Goal: Transaction & Acquisition: Subscribe to service/newsletter

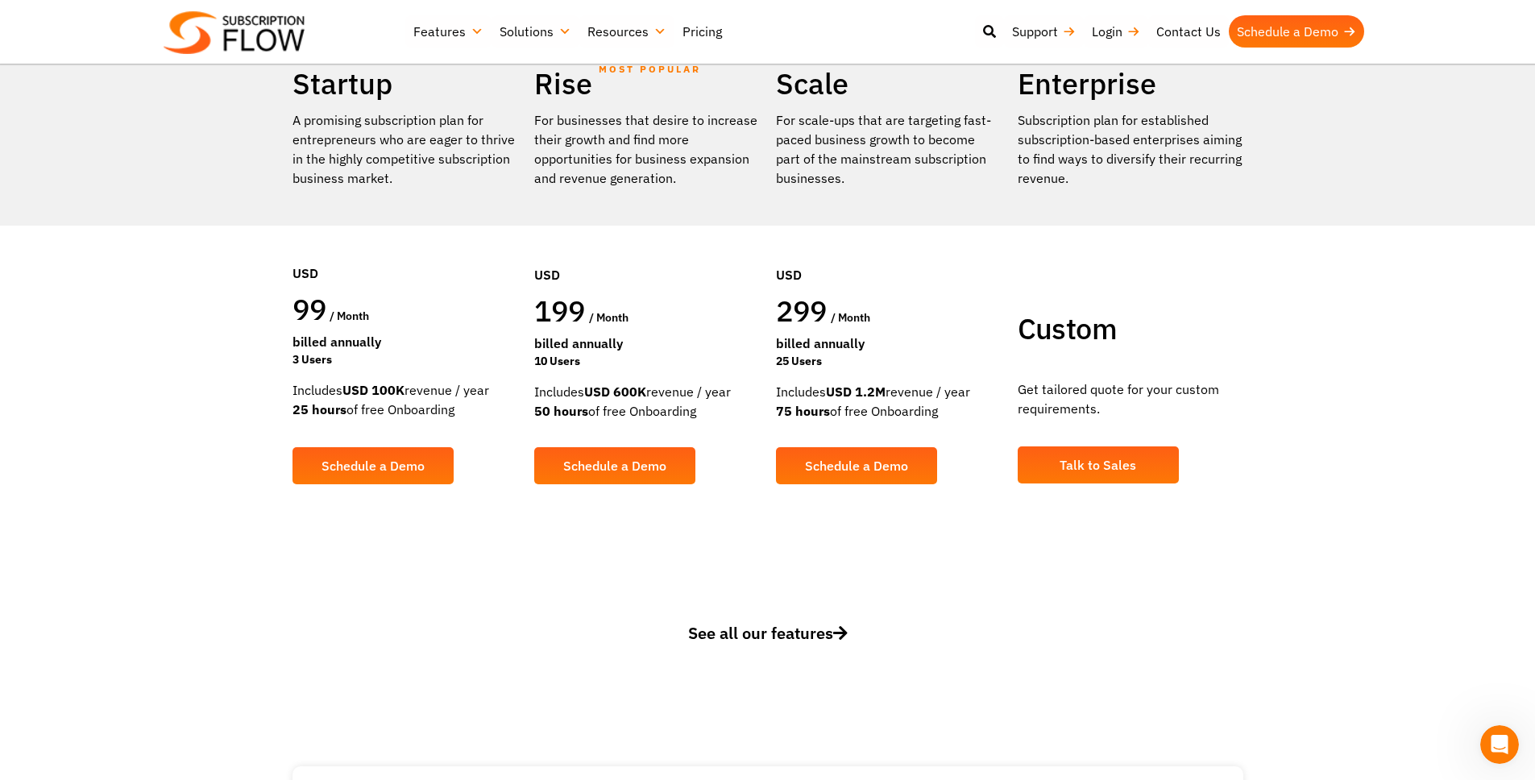
scroll to position [292, 0]
